Goal: Task Accomplishment & Management: Manage account settings

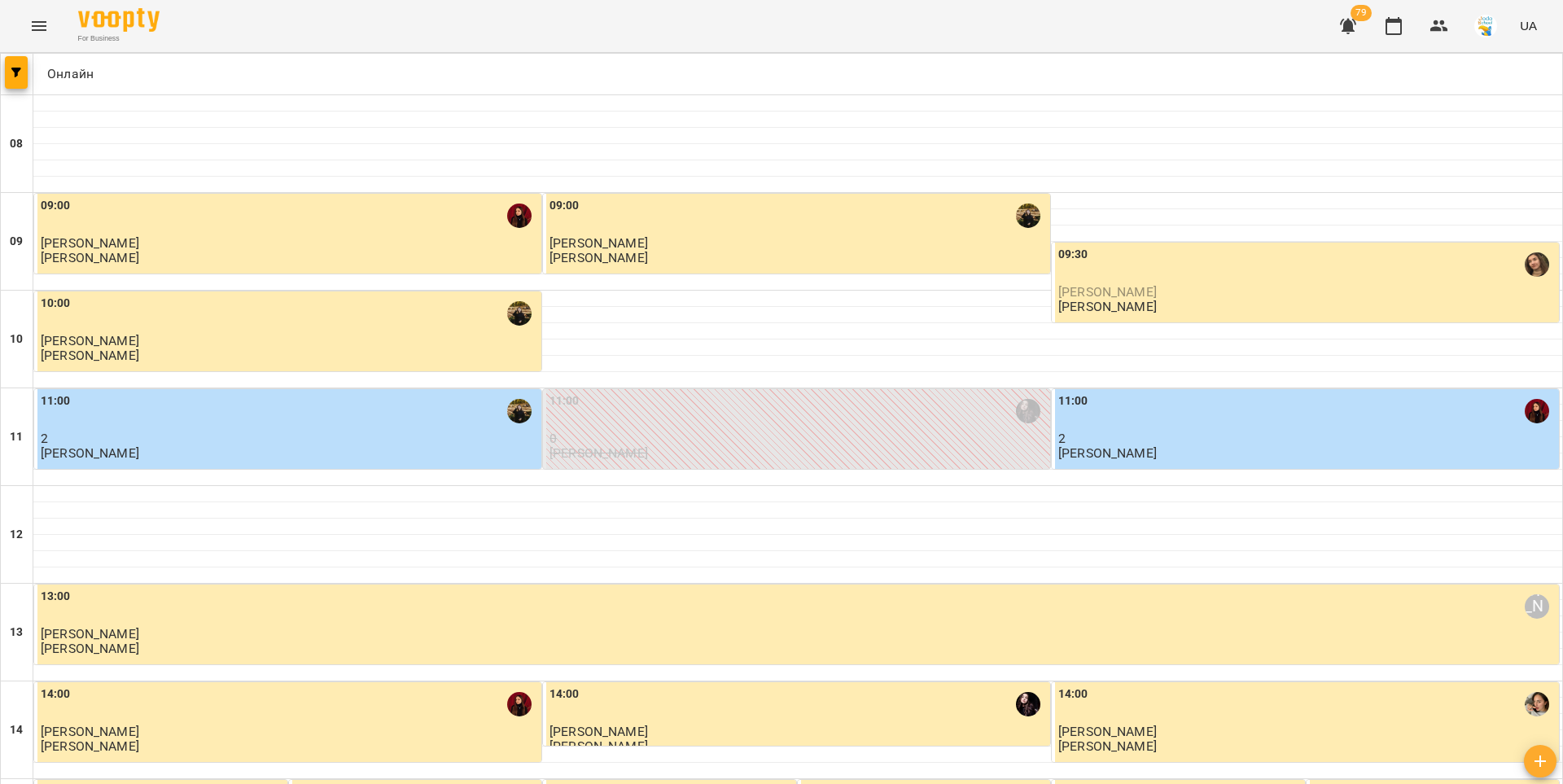
scroll to position [660, 0]
click at [1348, 31] on icon "button" at bounding box center [1348, 26] width 16 height 16
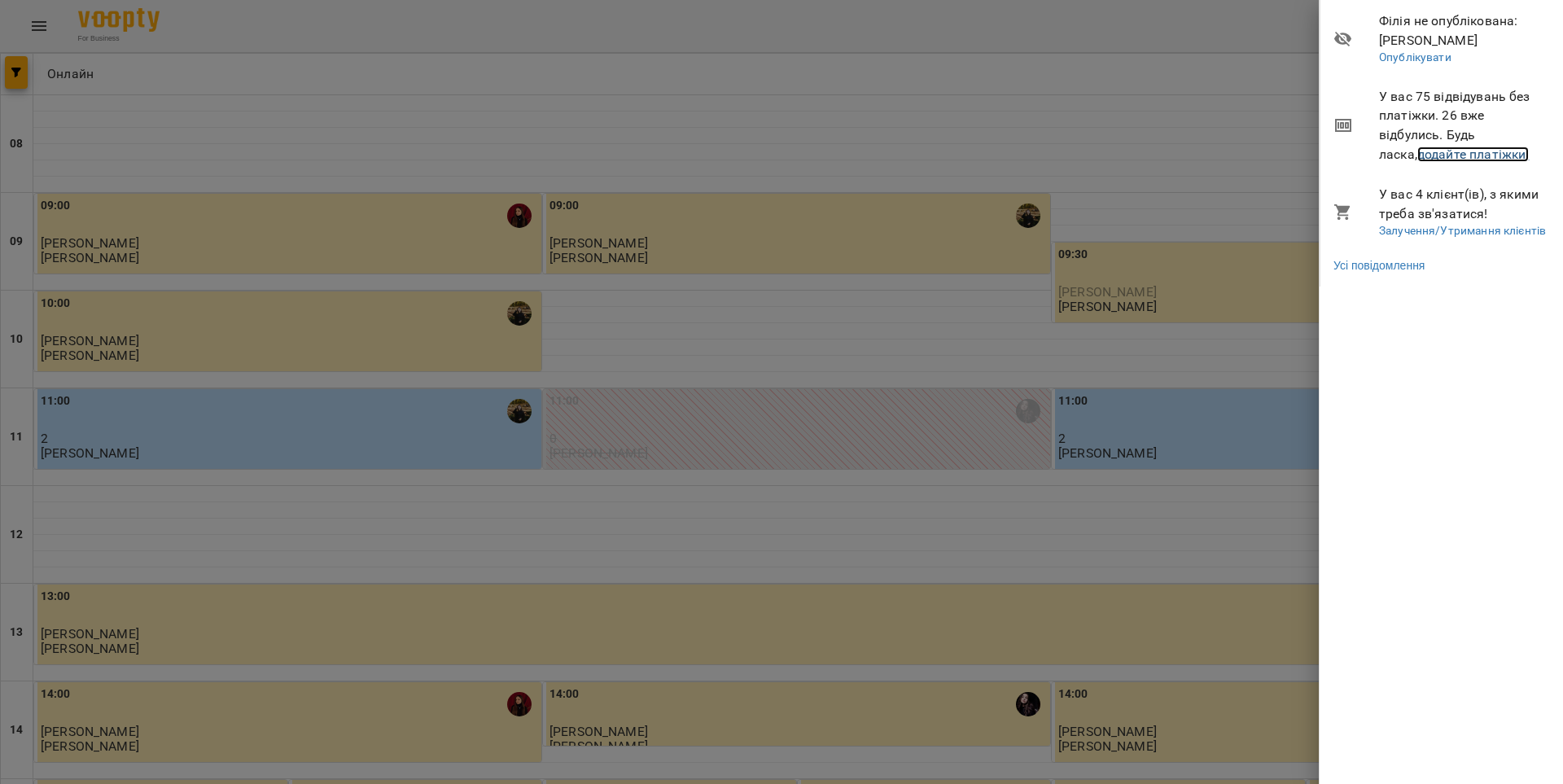
click at [1417, 153] on link "додайте платіжки!" at bounding box center [1473, 154] width 112 height 16
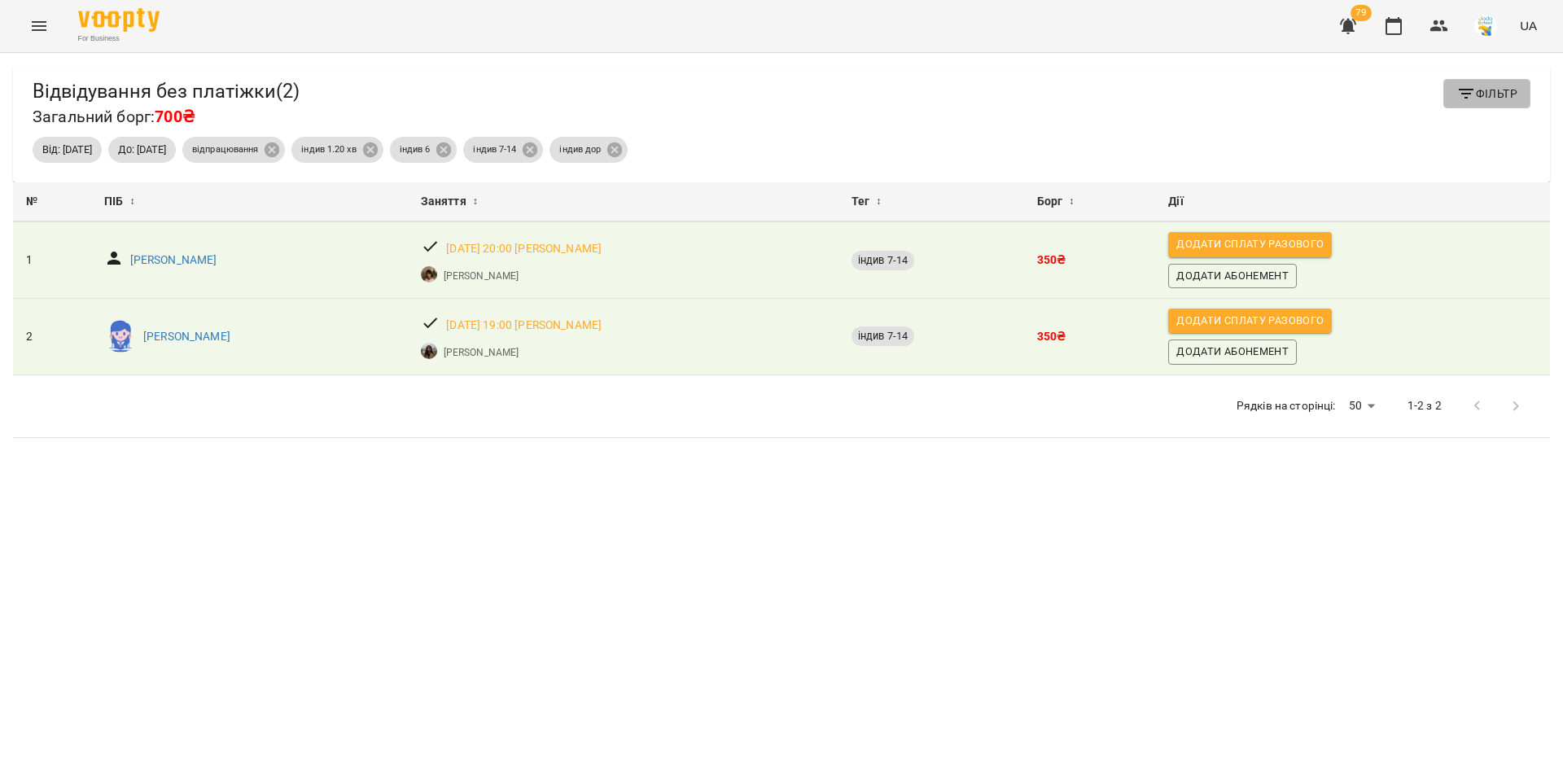
click at [1471, 100] on span "Фільтр" at bounding box center [1487, 94] width 61 height 20
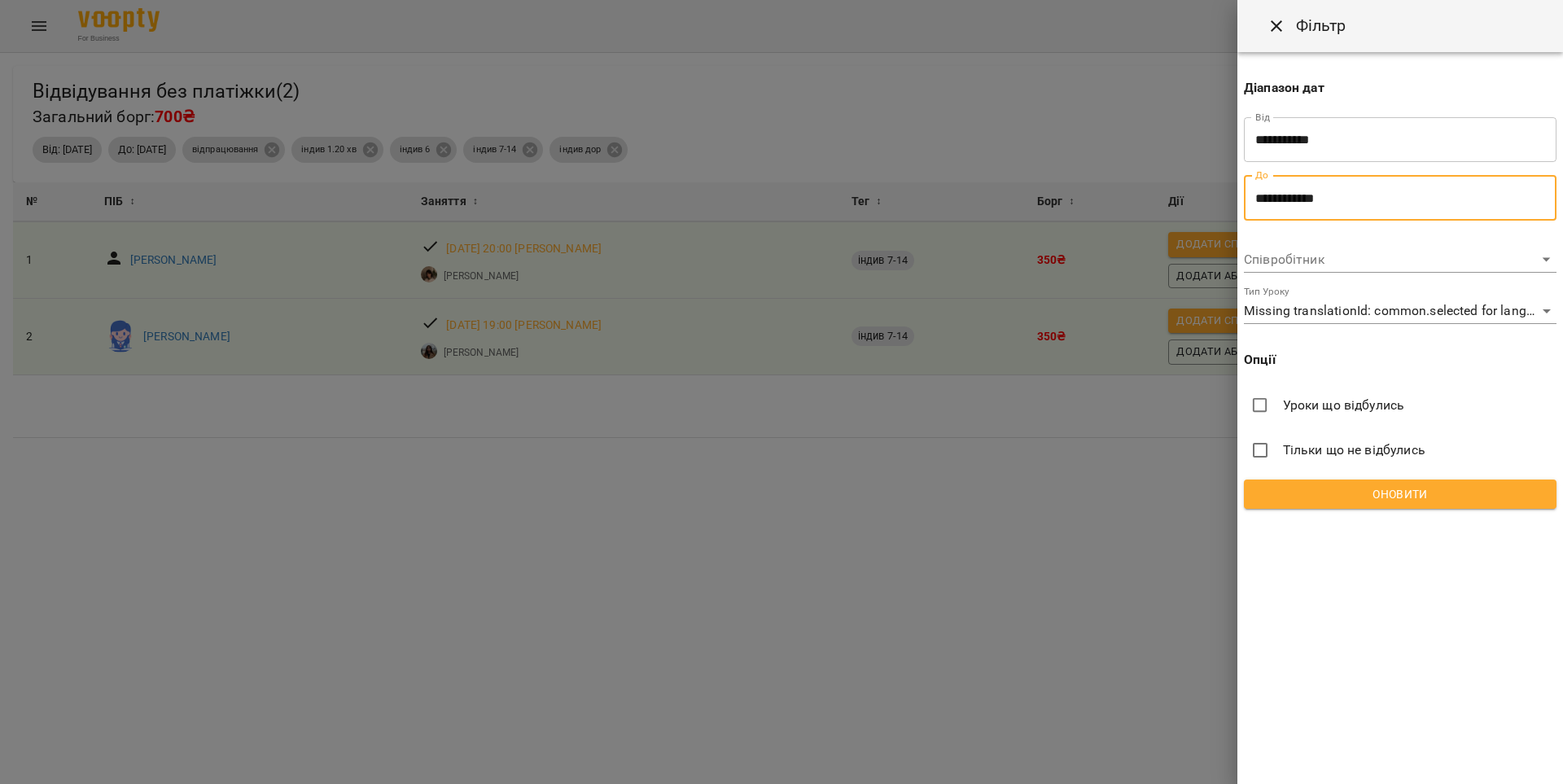
click at [1277, 206] on input "**********" at bounding box center [1400, 197] width 313 height 45
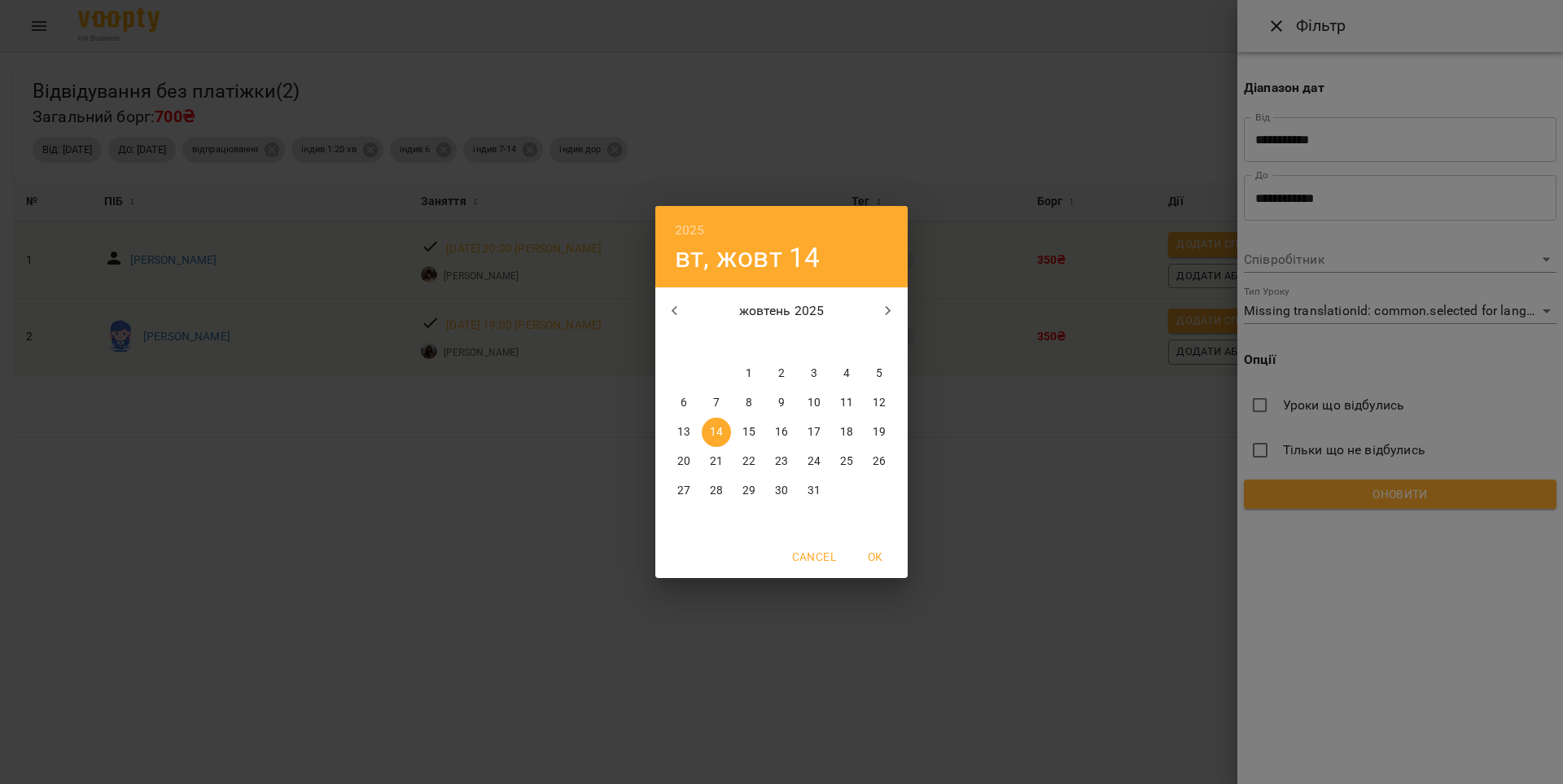
click at [751, 434] on p "15" at bounding box center [749, 432] width 13 height 16
type input "**********"
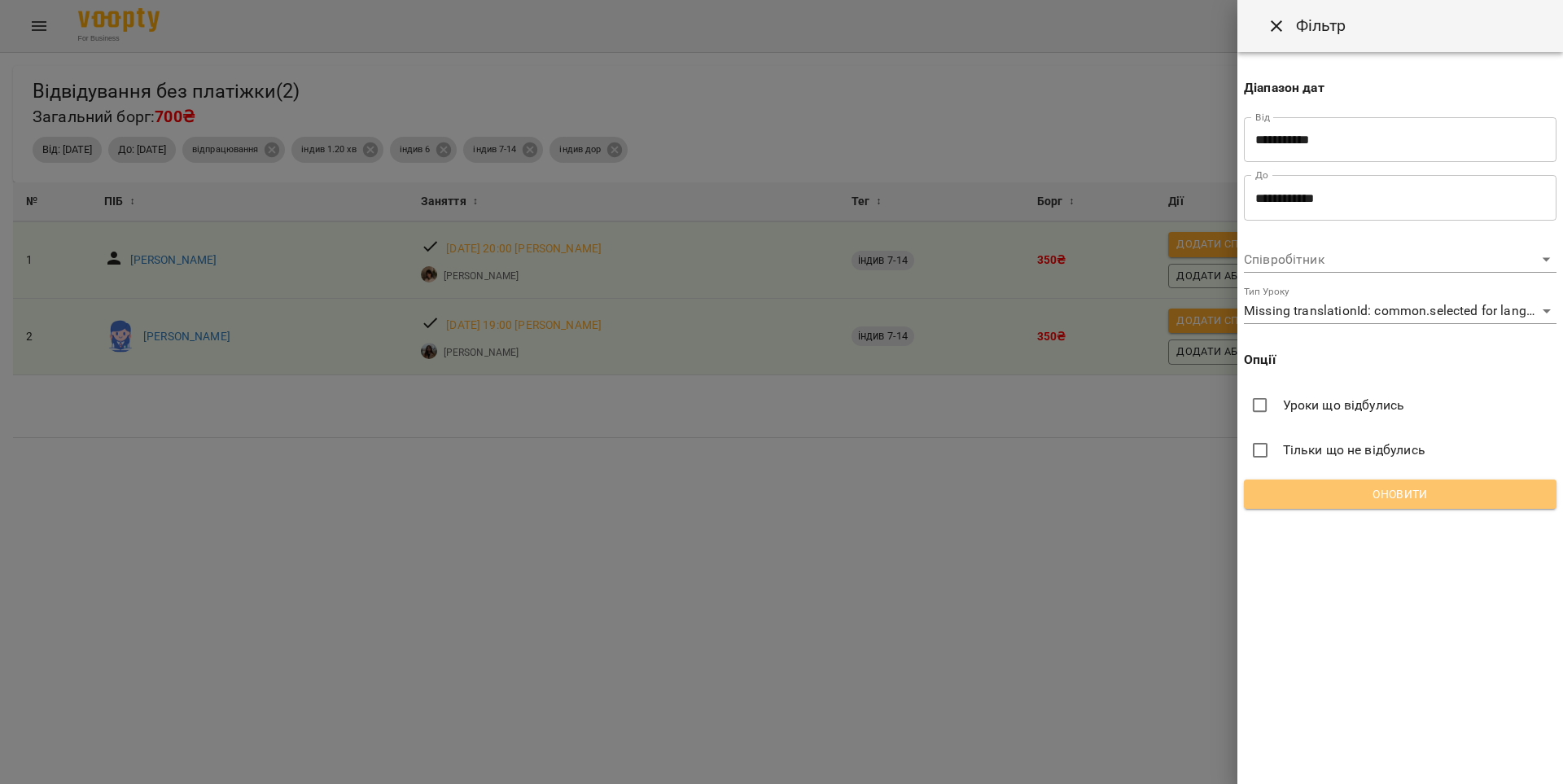
click at [1381, 492] on span "Оновити" at bounding box center [1400, 494] width 286 height 20
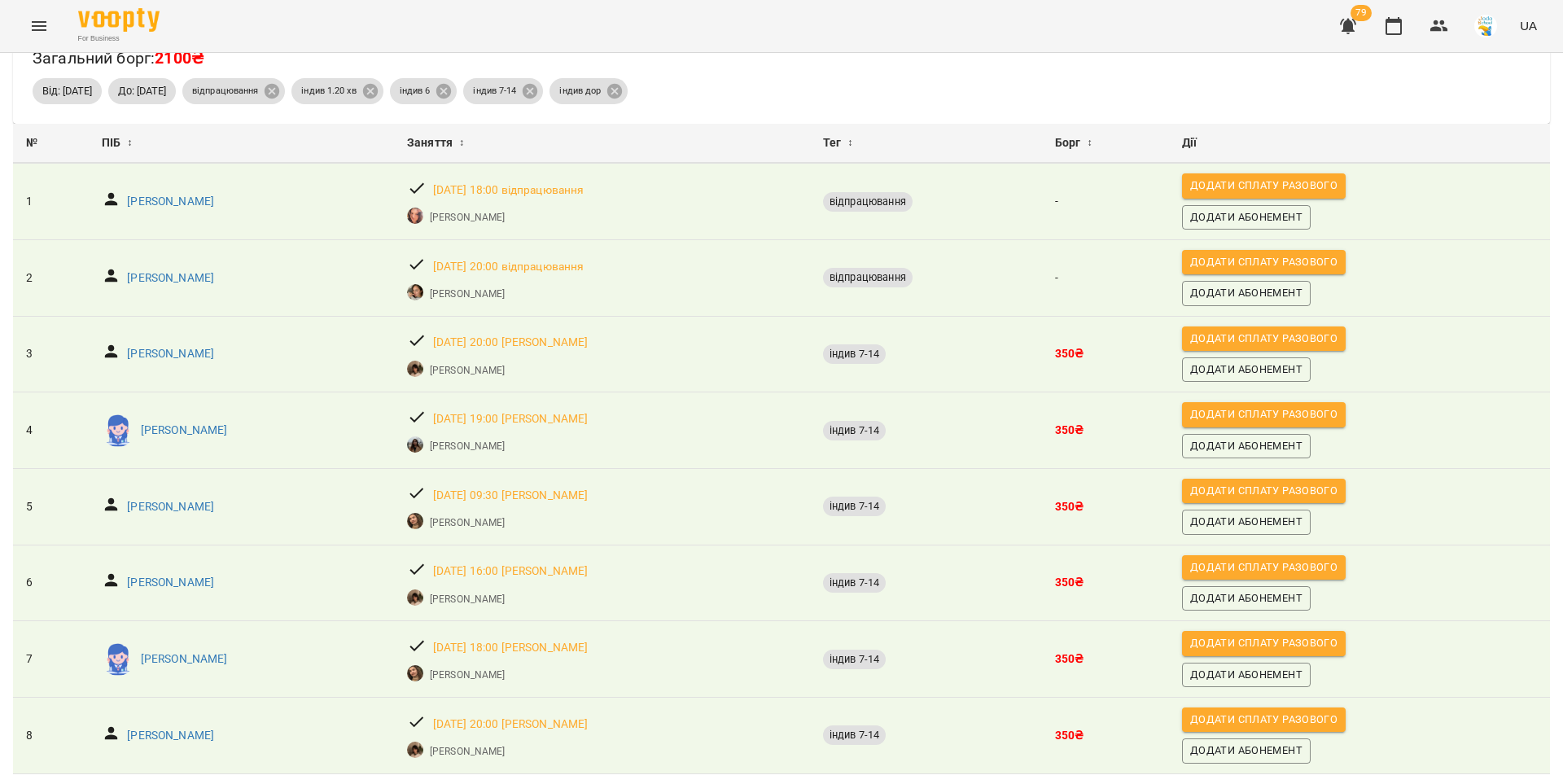
scroll to position [112, 0]
drag, startPoint x: 246, startPoint y: 535, endPoint x: 119, endPoint y: 531, distance: 127.1
click at [119, 567] on div "[PERSON_NAME]" at bounding box center [241, 582] width 286 height 30
click at [127, 574] on p "[PERSON_NAME]" at bounding box center [170, 582] width 87 height 16
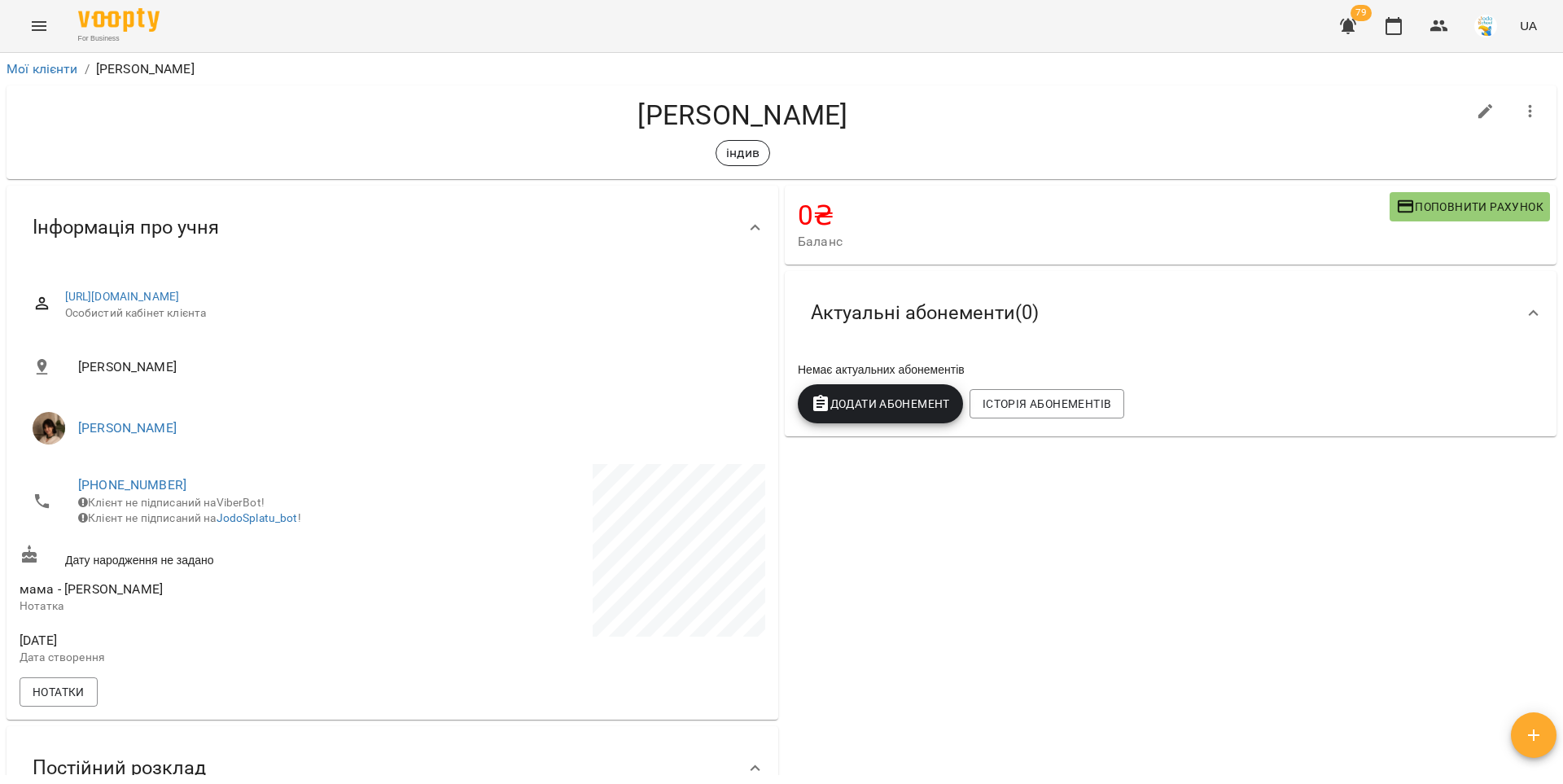
drag, startPoint x: 872, startPoint y: 114, endPoint x: 598, endPoint y: 127, distance: 274.3
click at [598, 127] on h4 "[PERSON_NAME]" at bounding box center [743, 115] width 1447 height 34
copy h4 "[PERSON_NAME]"
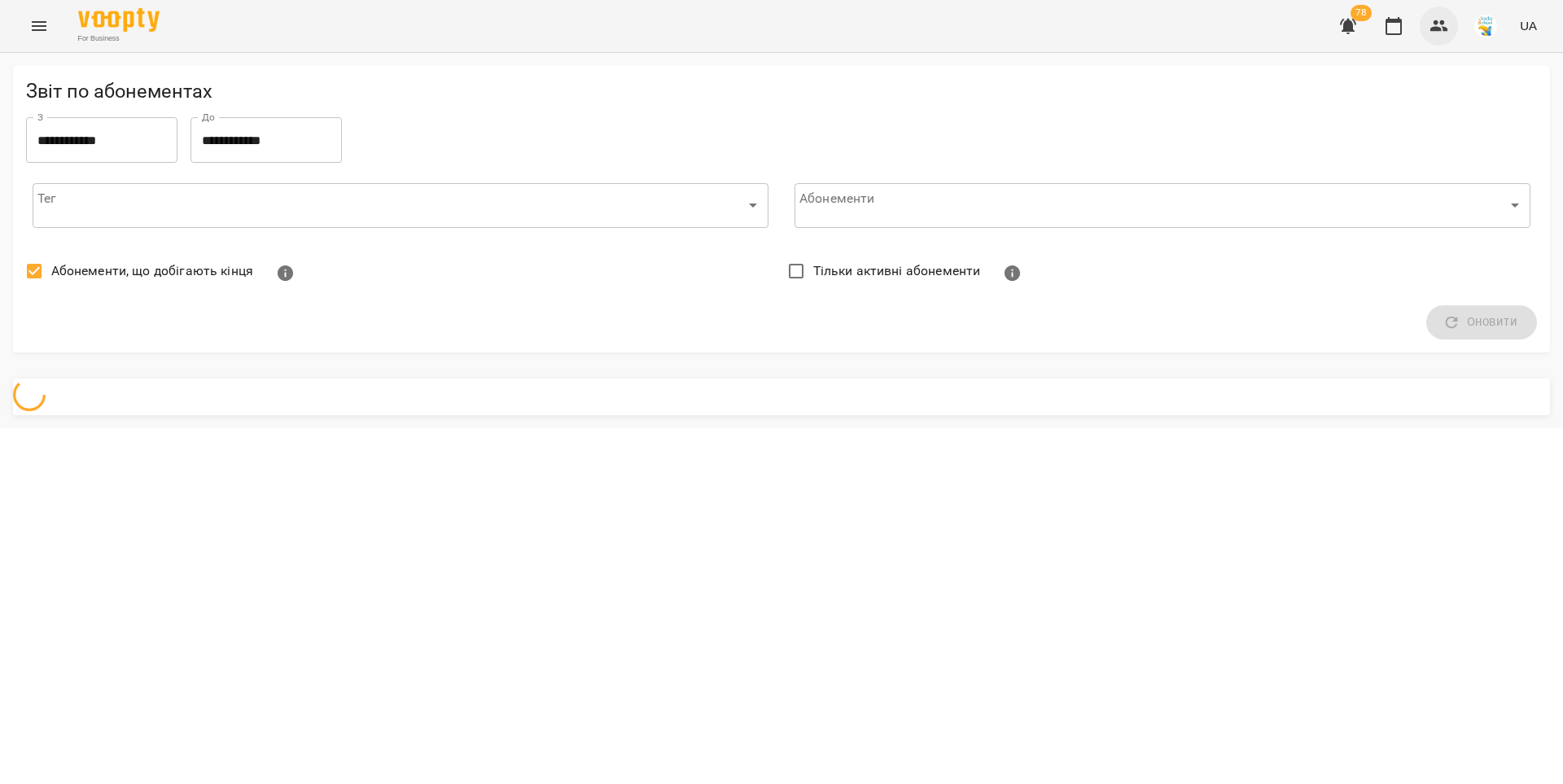
click at [1440, 21] on icon "button" at bounding box center [1440, 26] width 20 height 20
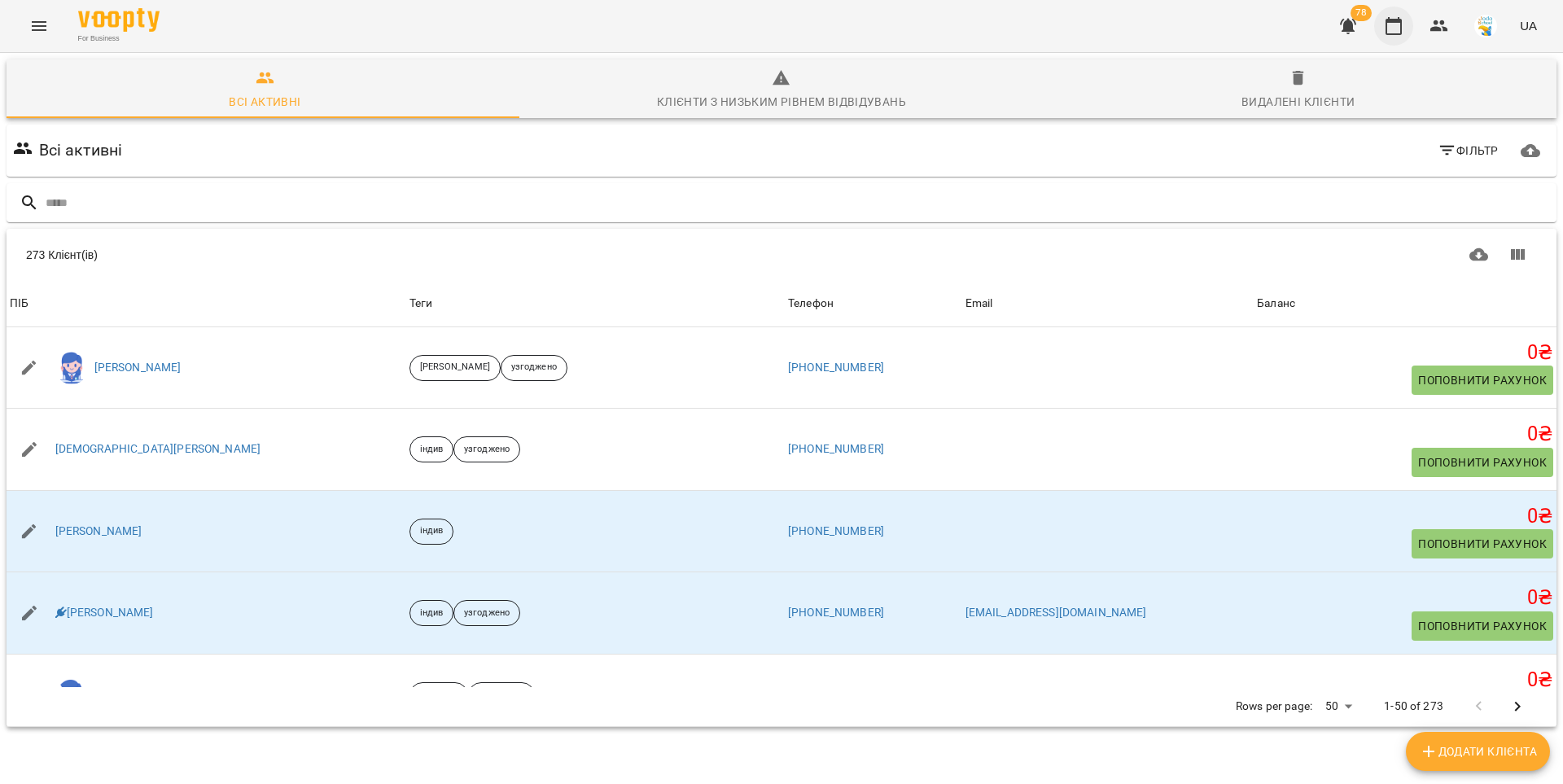
click at [1393, 30] on icon "button" at bounding box center [1394, 26] width 20 height 20
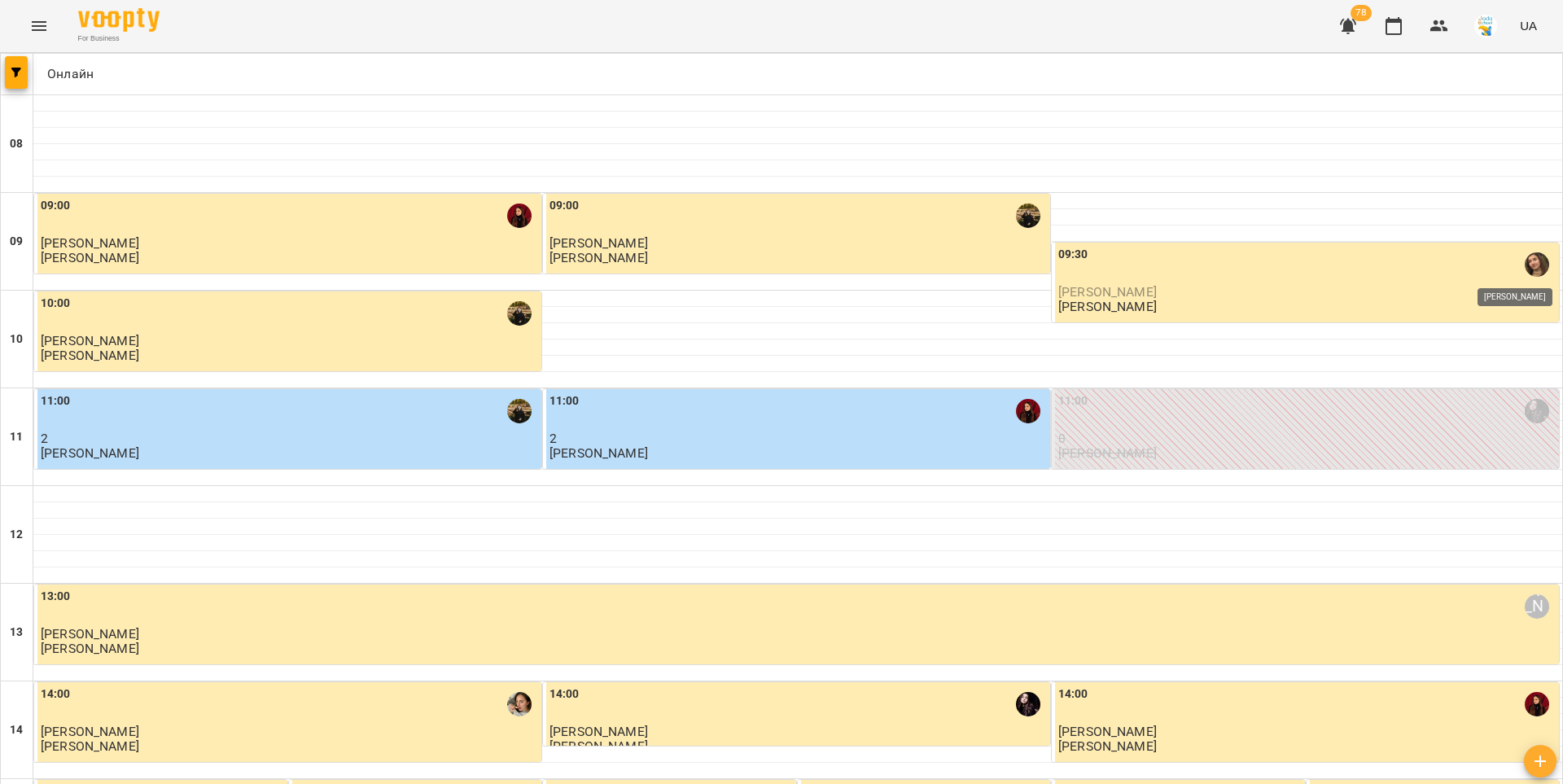
click at [1529, 263] on img "Анастасія Іванова" at bounding box center [1537, 265] width 25 height 25
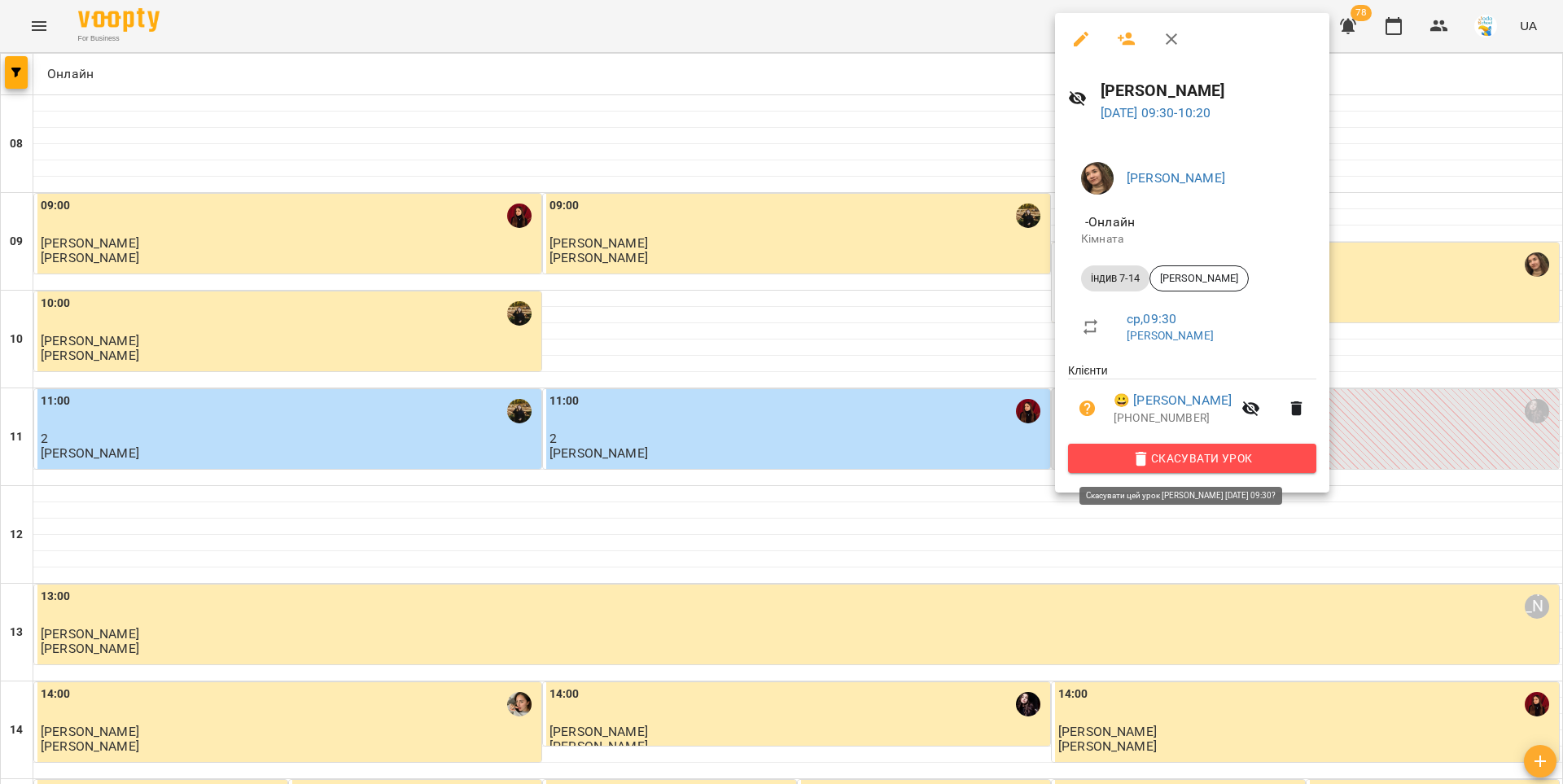
click at [1263, 452] on span "Скасувати Урок" at bounding box center [1193, 458] width 222 height 20
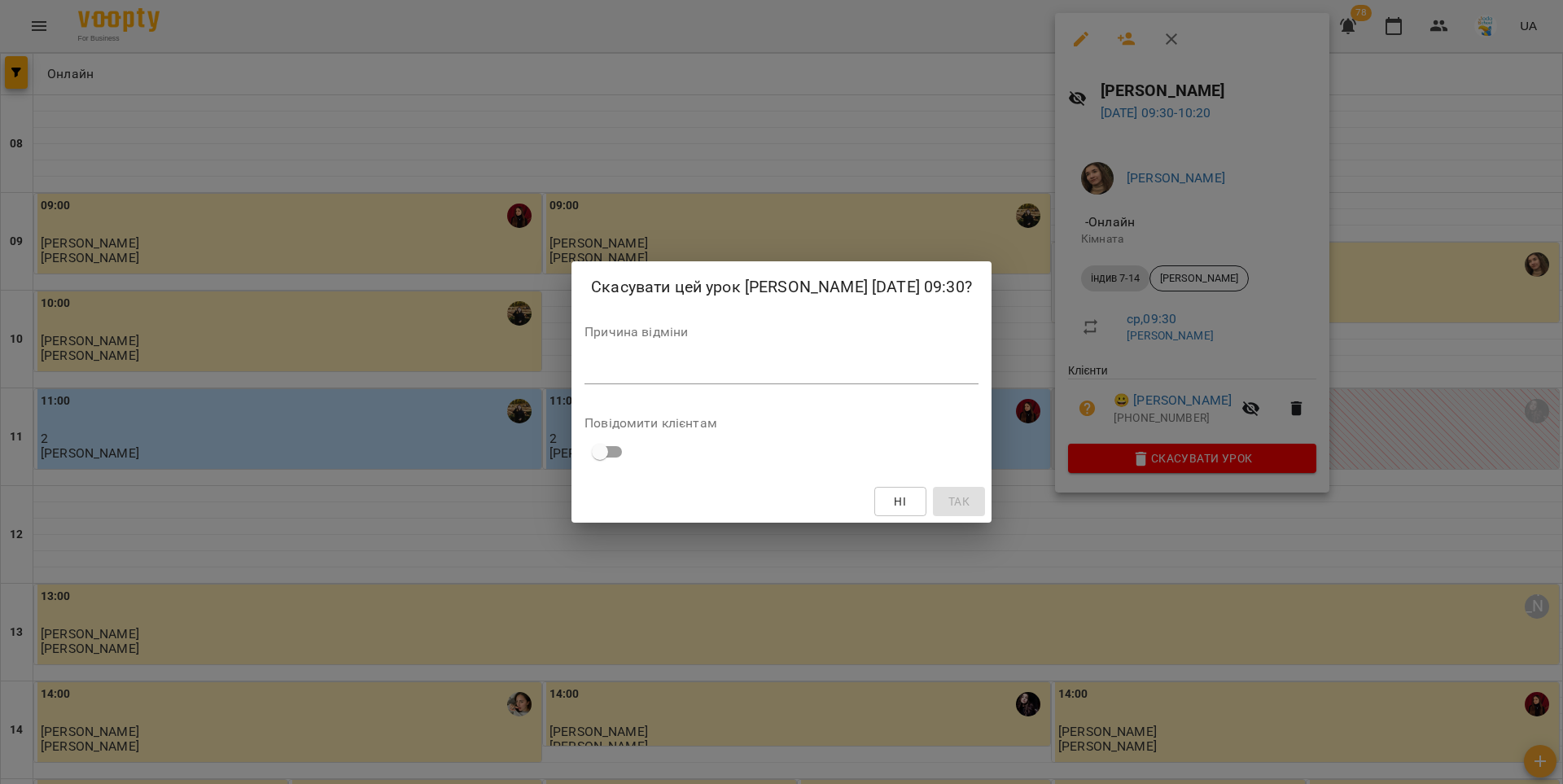
click at [979, 378] on textarea at bounding box center [781, 370] width 394 height 16
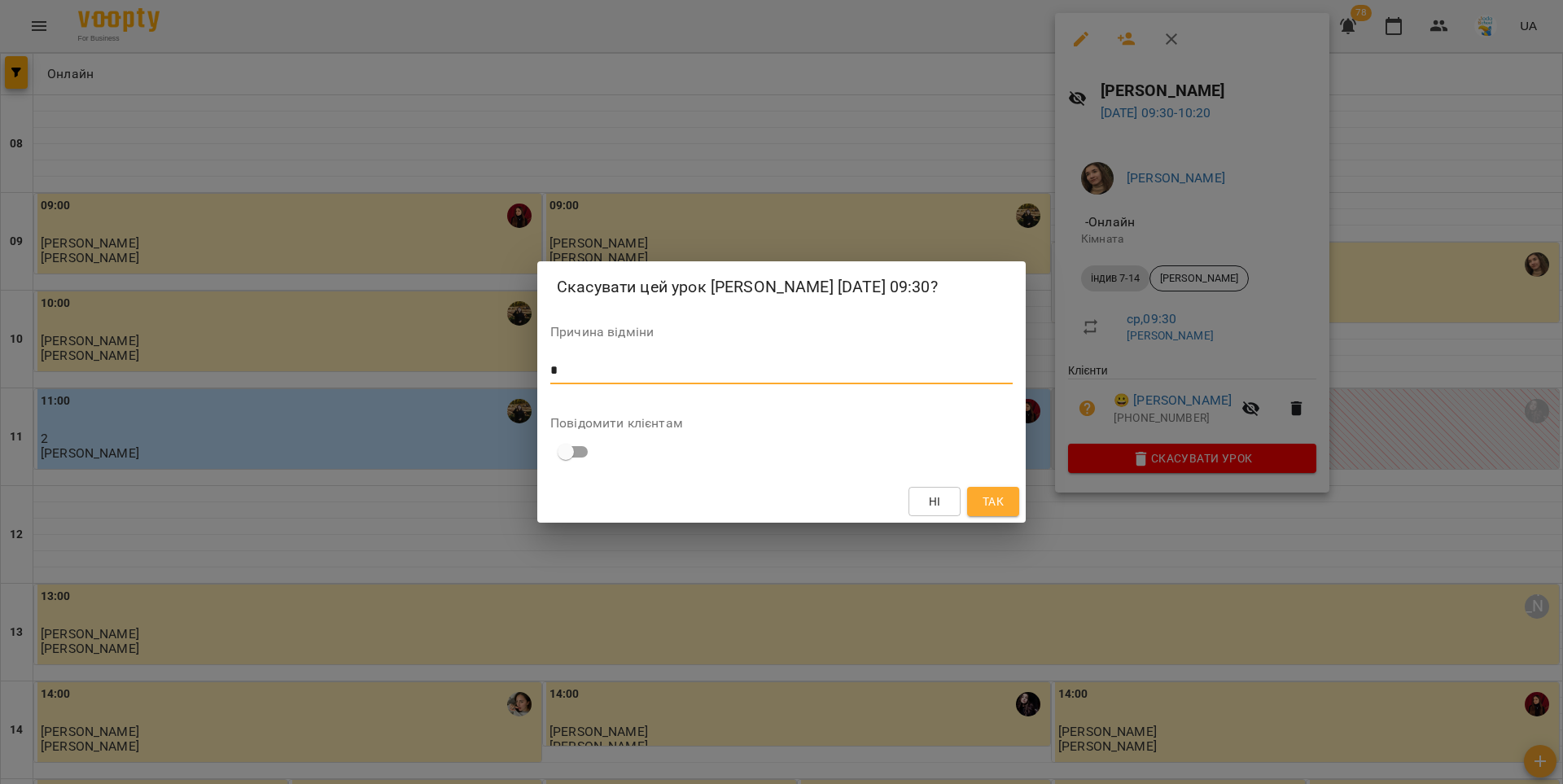
type textarea "*"
click at [993, 511] on span "Так" at bounding box center [993, 501] width 21 height 20
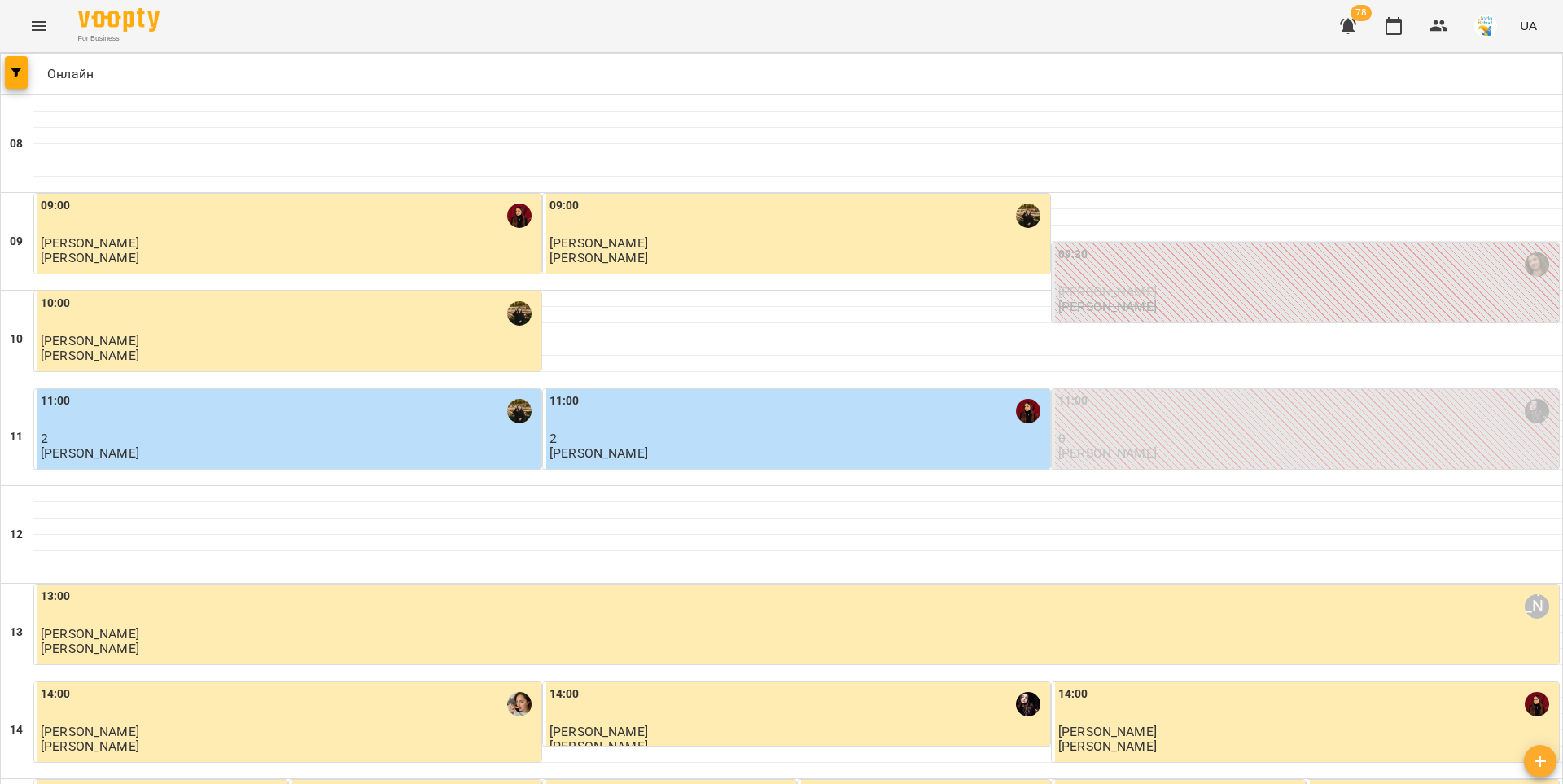
click at [1229, 280] on div "09:30" at bounding box center [1307, 264] width 497 height 37
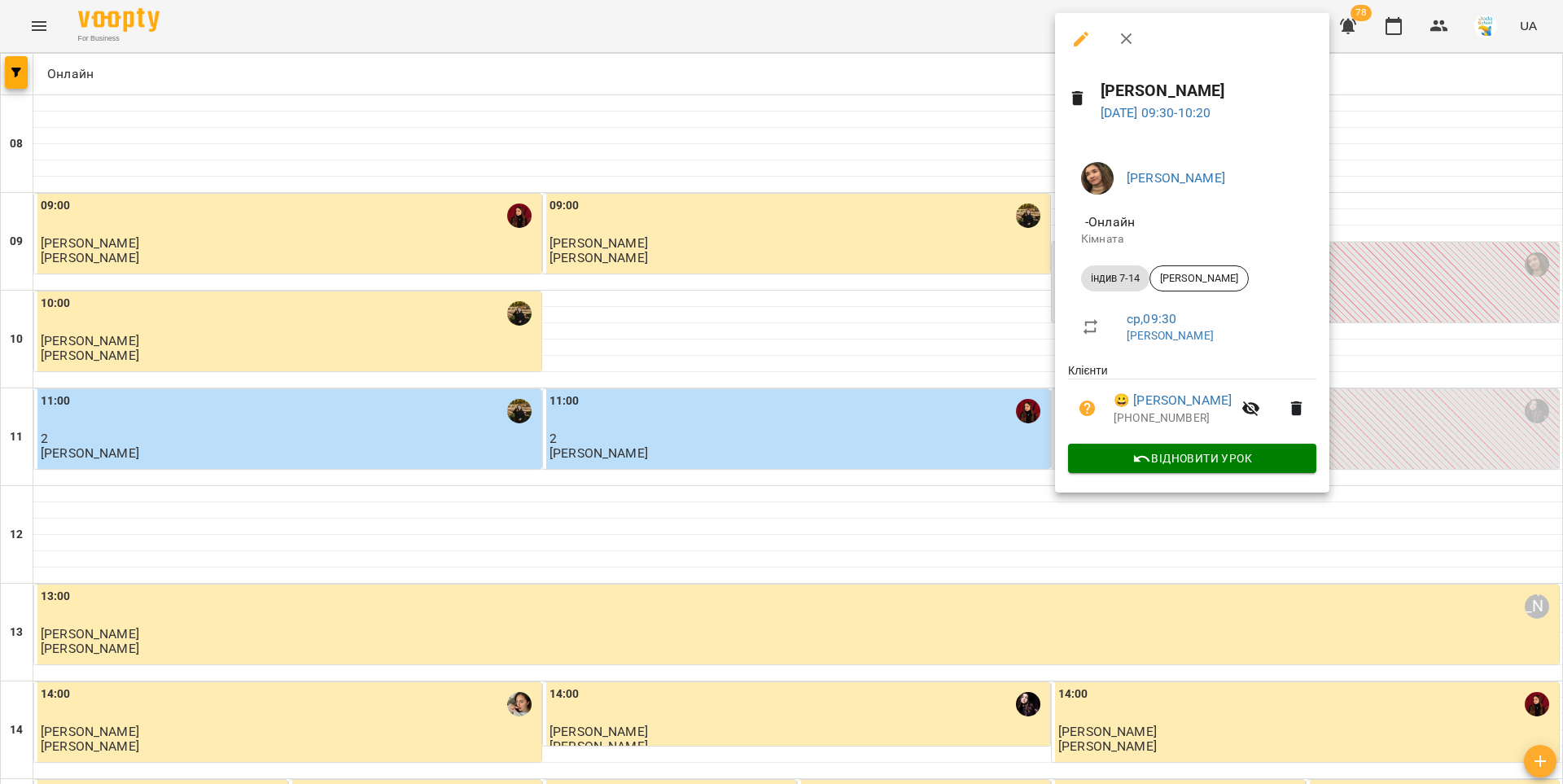
click at [1128, 40] on icon "button" at bounding box center [1126, 39] width 12 height 12
